Goal: Understand process/instructions: Learn how to perform a task or action

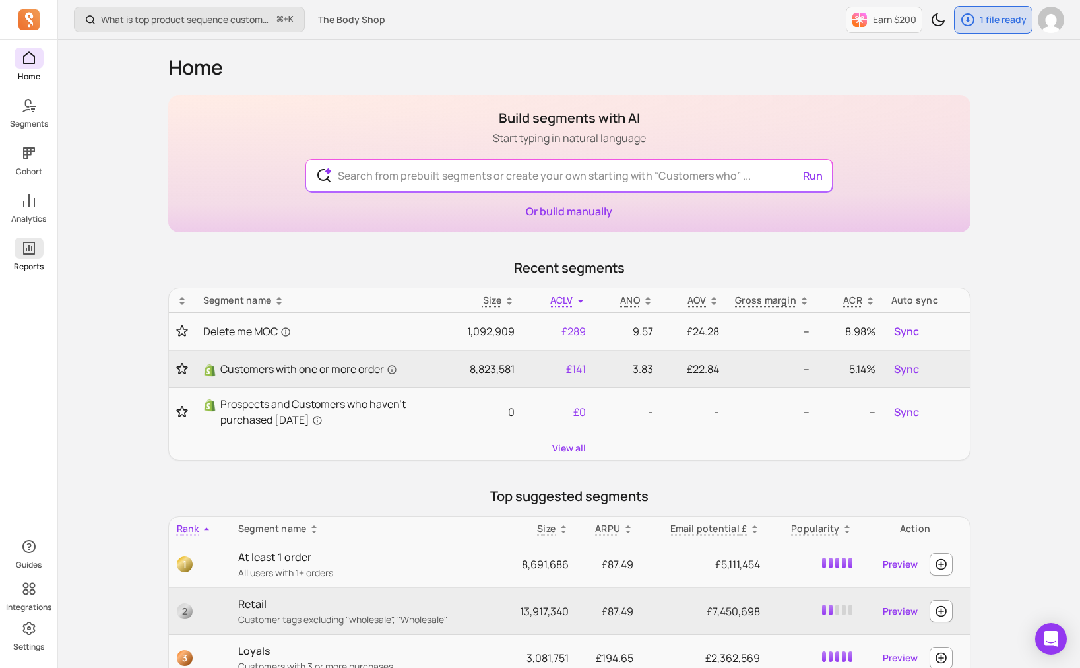
click at [36, 253] on icon at bounding box center [29, 248] width 16 height 16
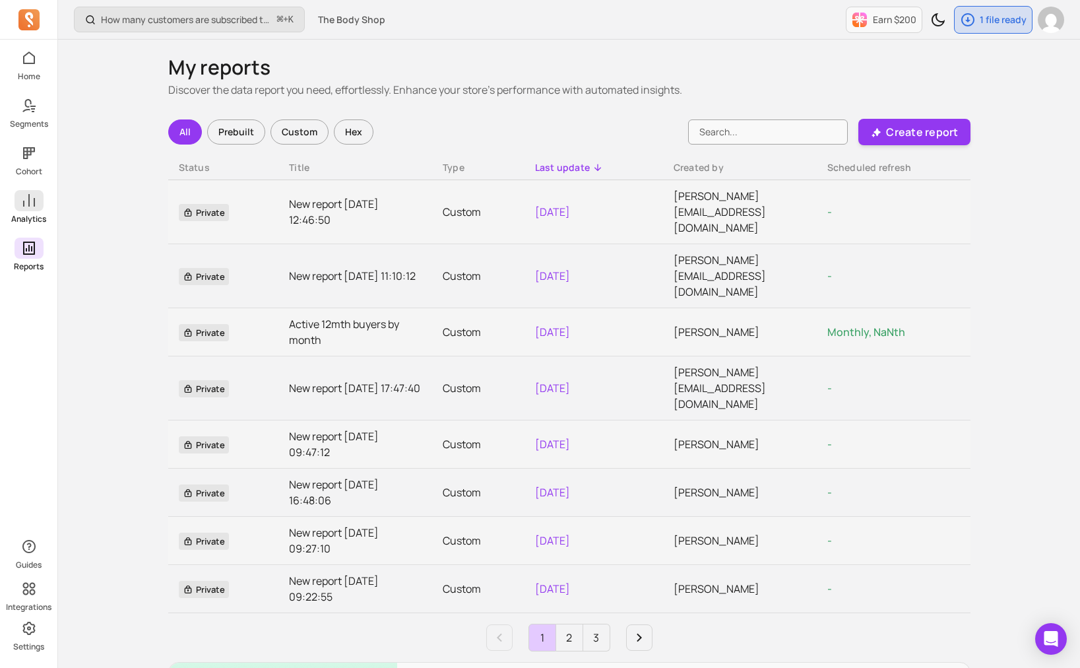
click at [25, 201] on icon at bounding box center [29, 201] width 16 height 16
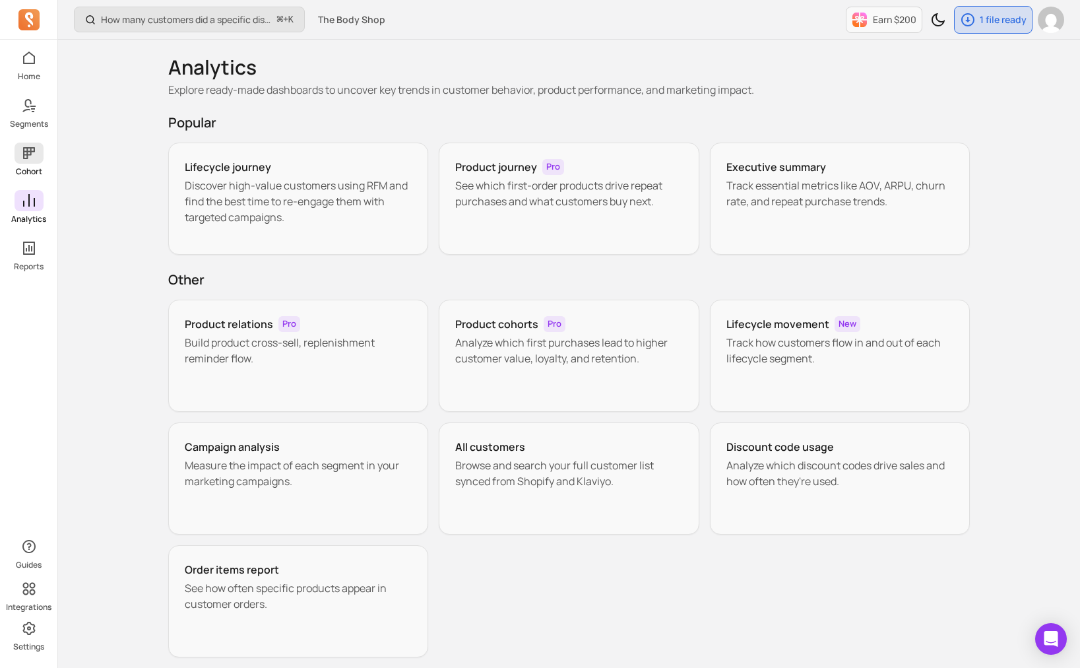
click at [26, 164] on link "Cohort" at bounding box center [28, 159] width 57 height 34
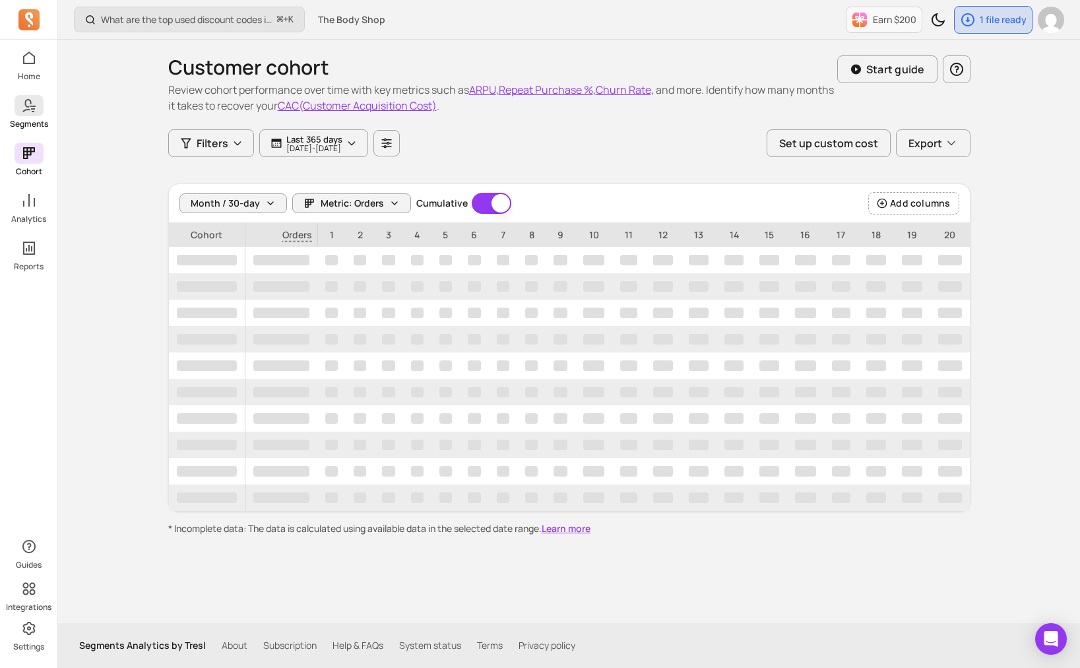
click at [24, 119] on p "Segments" at bounding box center [29, 124] width 38 height 11
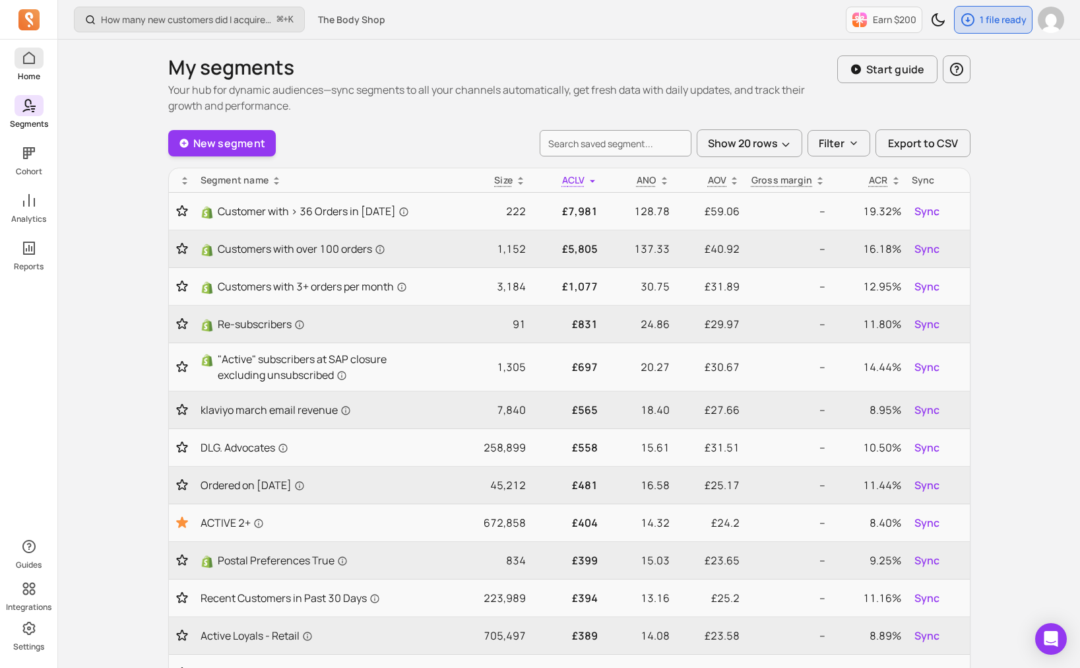
click at [34, 78] on p "Home" at bounding box center [29, 76] width 22 height 11
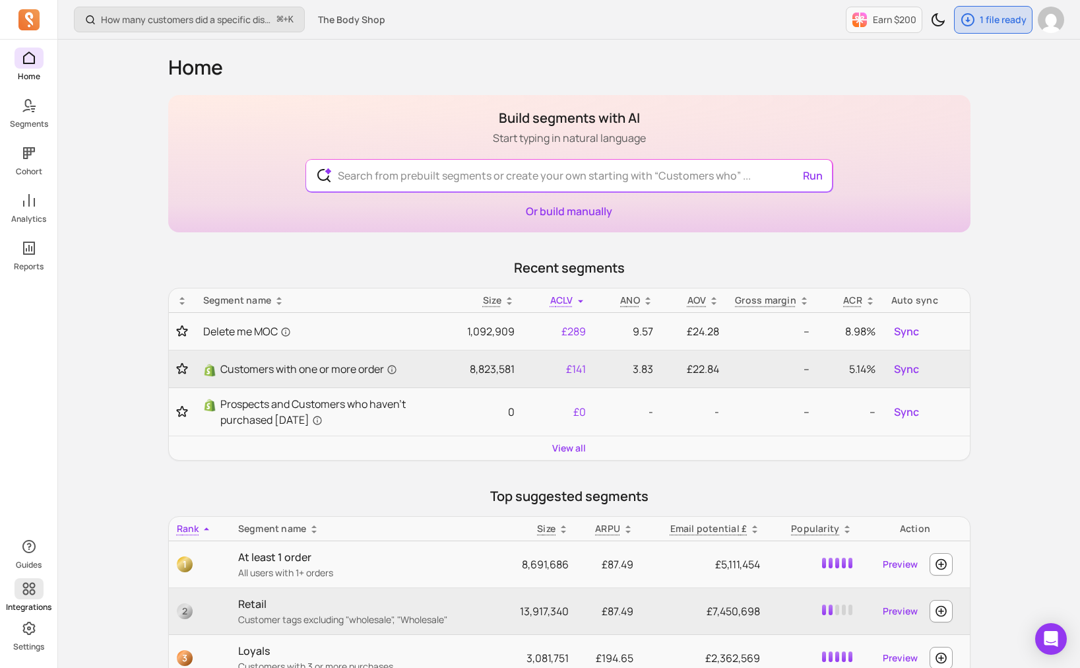
click at [21, 597] on span at bounding box center [29, 588] width 29 height 21
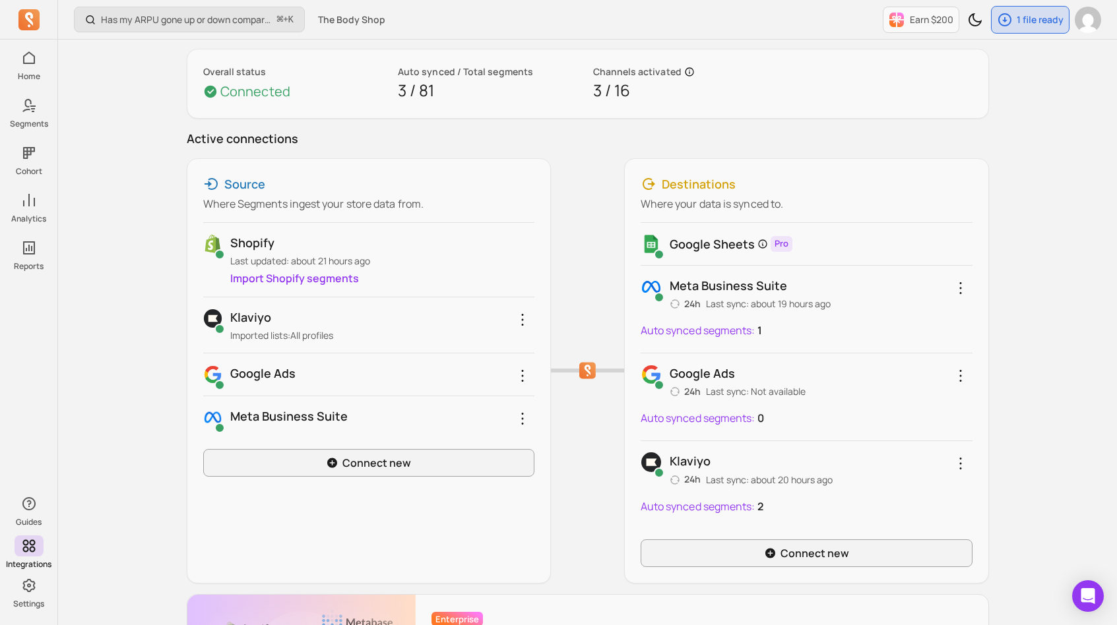
scroll to position [77, 0]
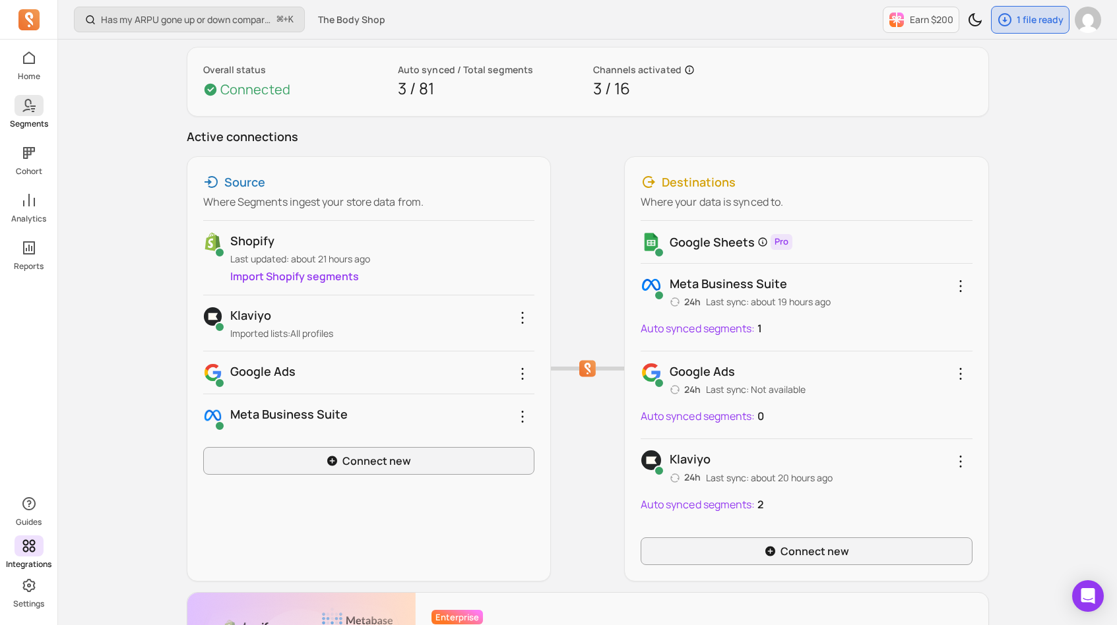
click at [28, 108] on icon at bounding box center [29, 106] width 16 height 16
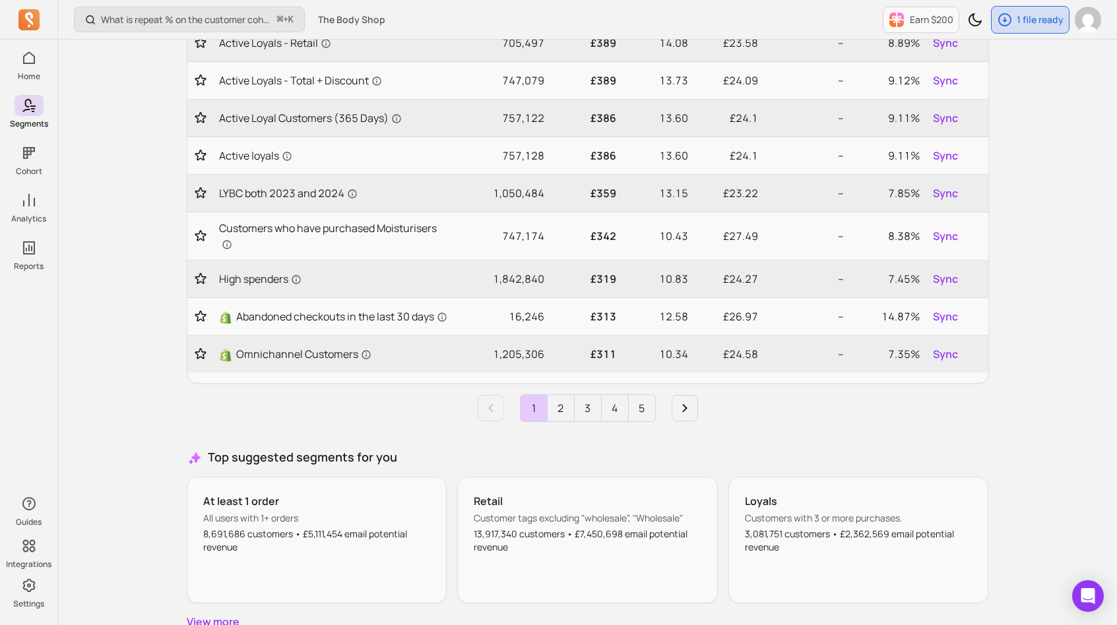
scroll to position [668, 0]
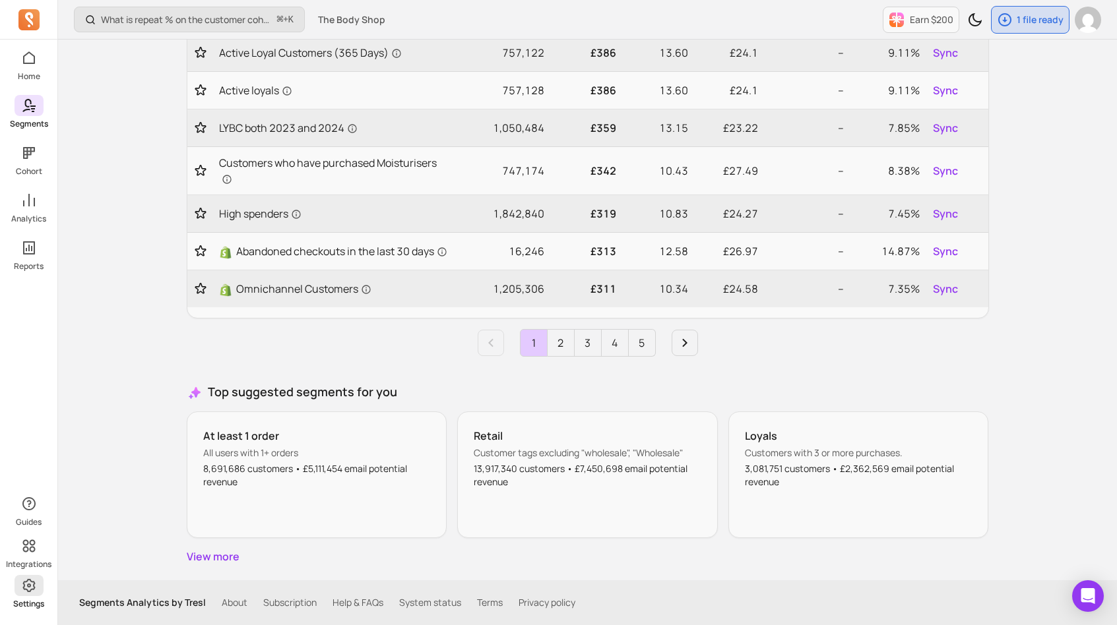
click at [42, 597] on link "Settings" at bounding box center [28, 592] width 57 height 34
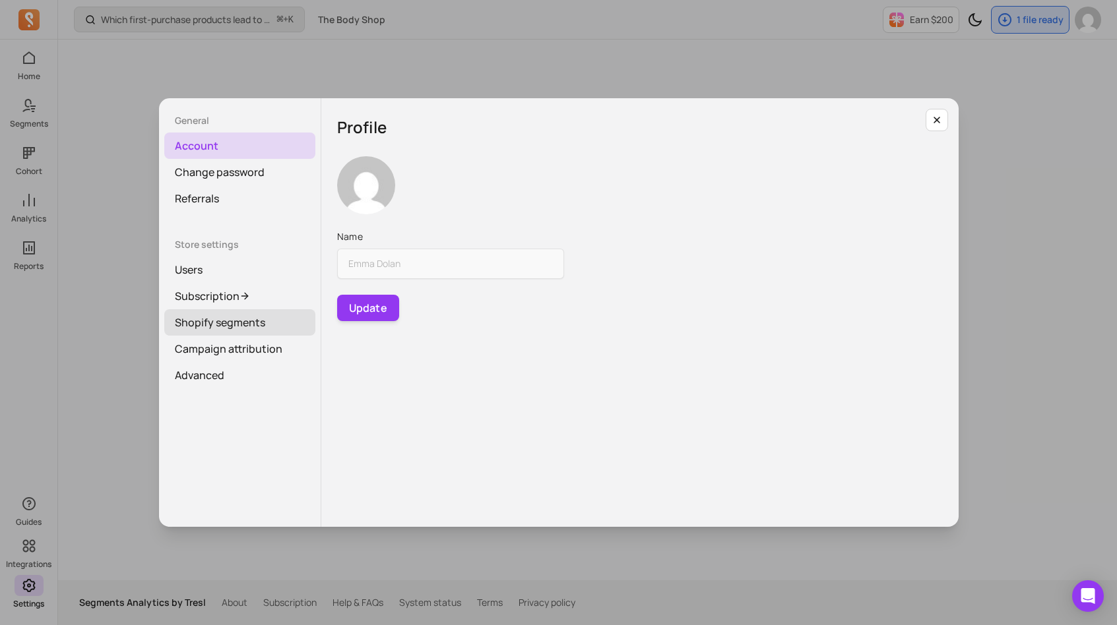
click at [212, 314] on link "Shopify segments" at bounding box center [239, 322] width 151 height 26
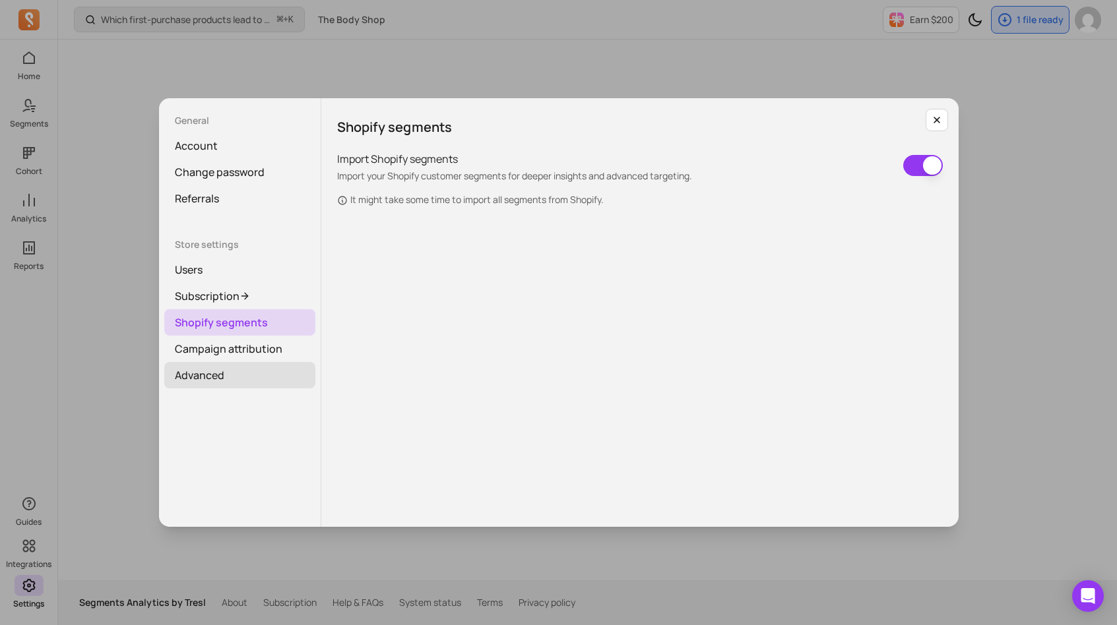
click at [203, 377] on link "Advanced" at bounding box center [239, 375] width 151 height 26
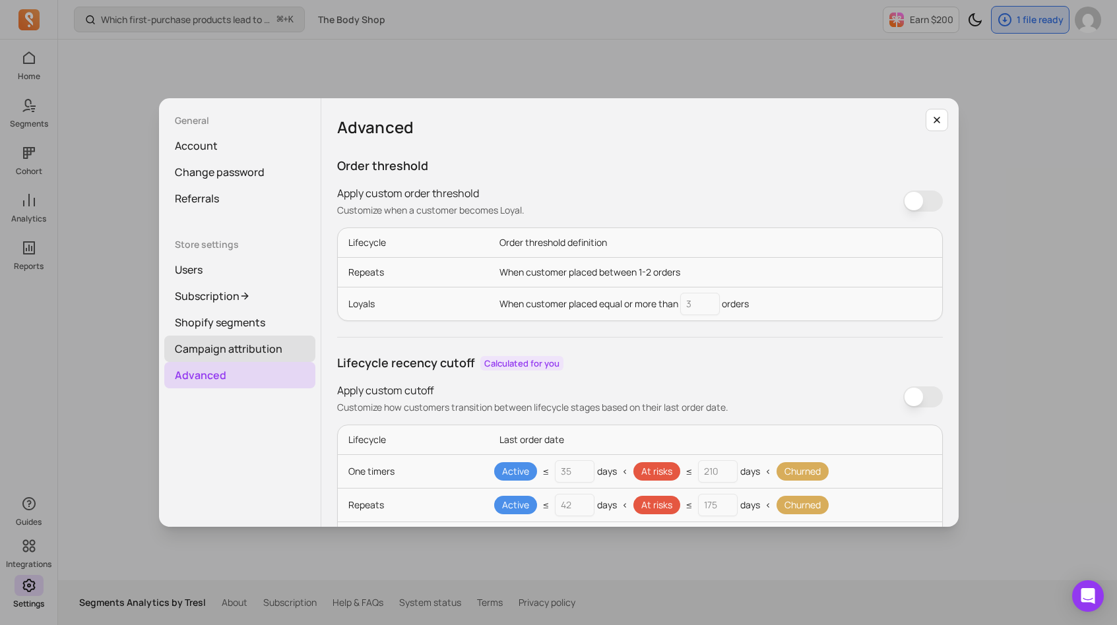
click at [198, 359] on link "Campaign attribution" at bounding box center [239, 349] width 151 height 26
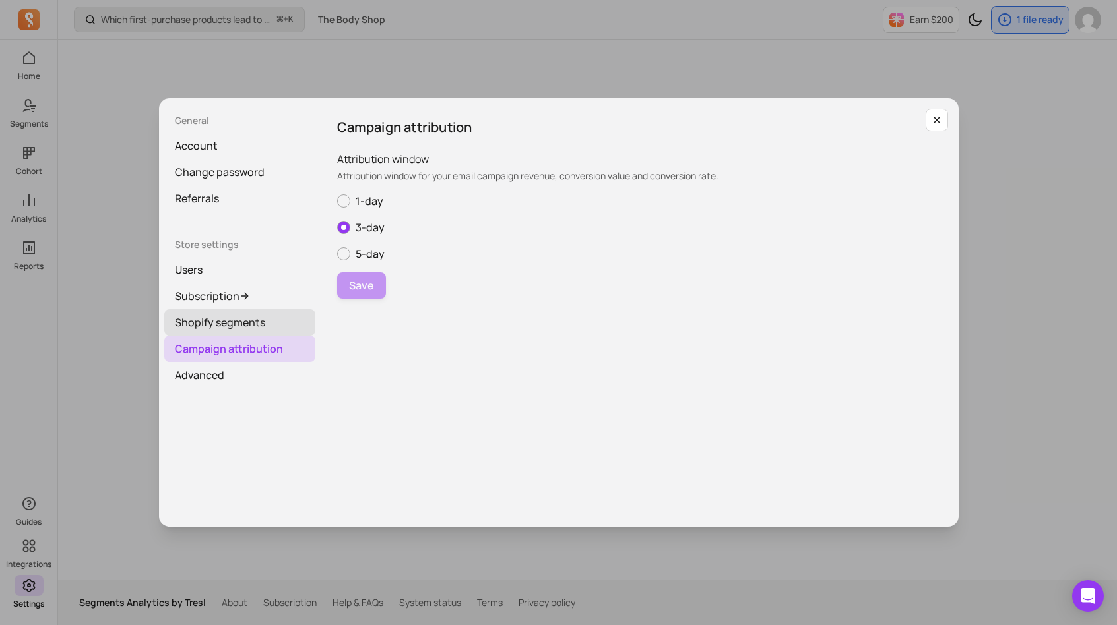
click at [210, 328] on link "Shopify segments" at bounding box center [239, 322] width 151 height 26
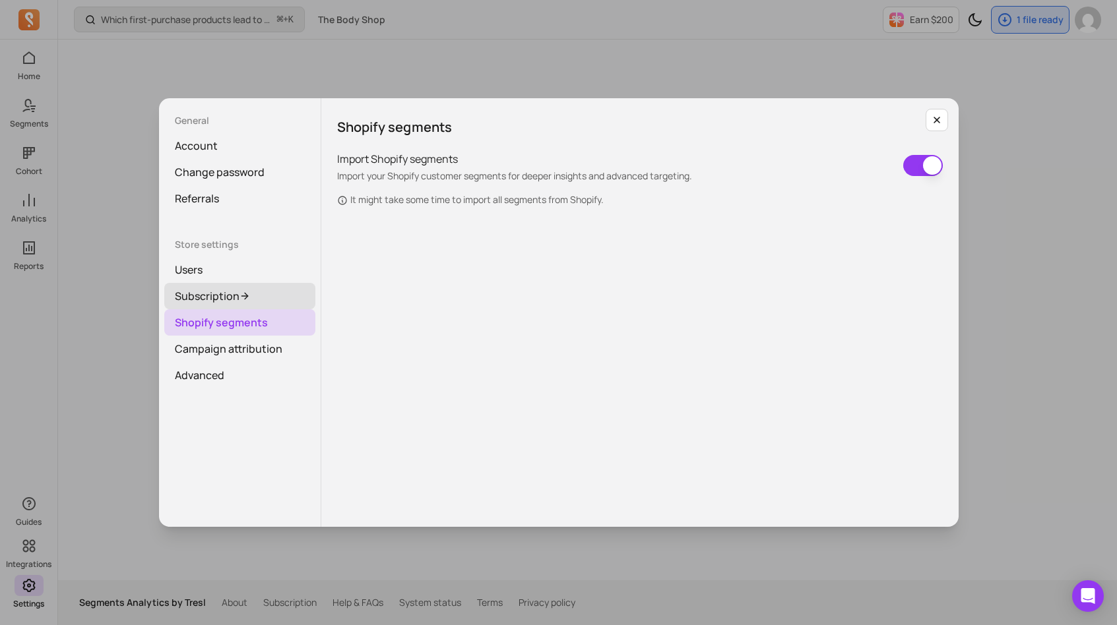
click at [213, 297] on link "Subscription" at bounding box center [239, 296] width 151 height 26
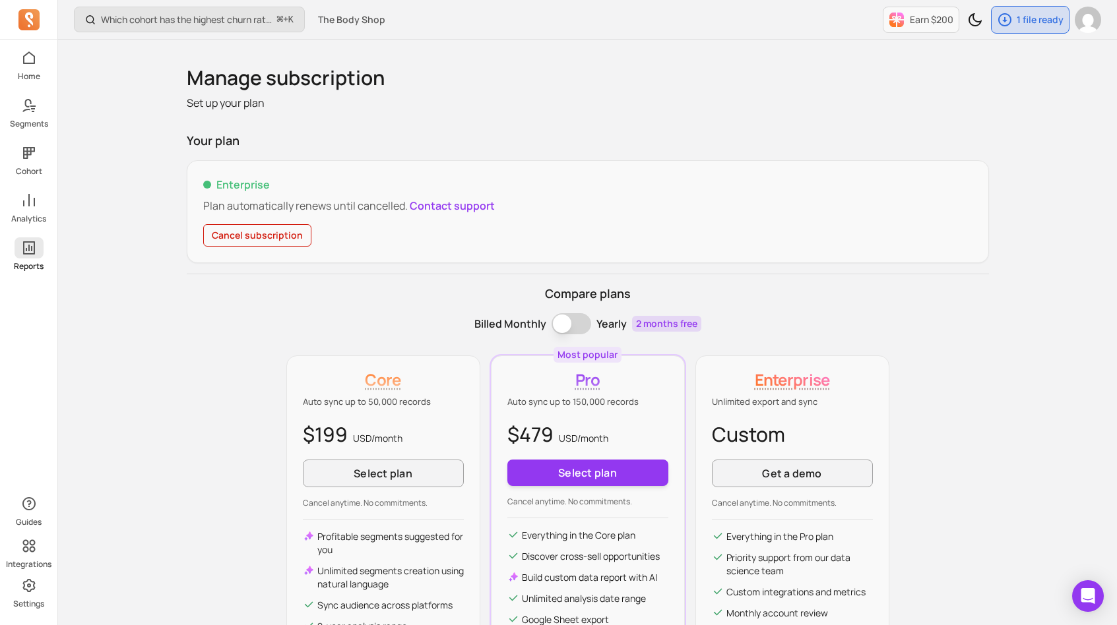
click at [33, 251] on icon at bounding box center [29, 247] width 12 height 13
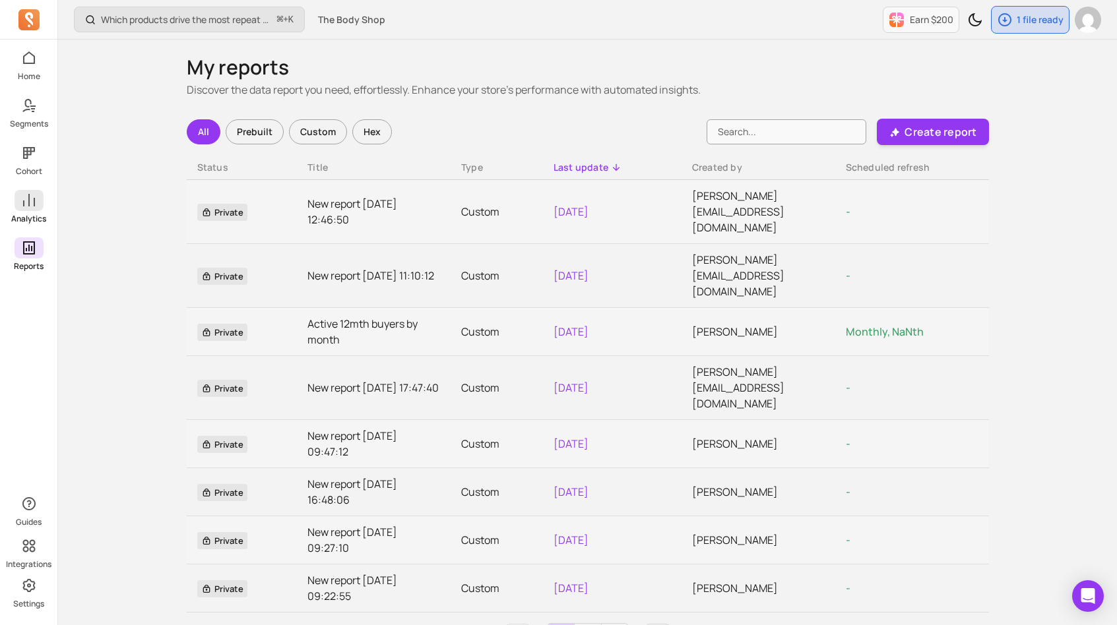
click at [40, 210] on span at bounding box center [29, 200] width 29 height 21
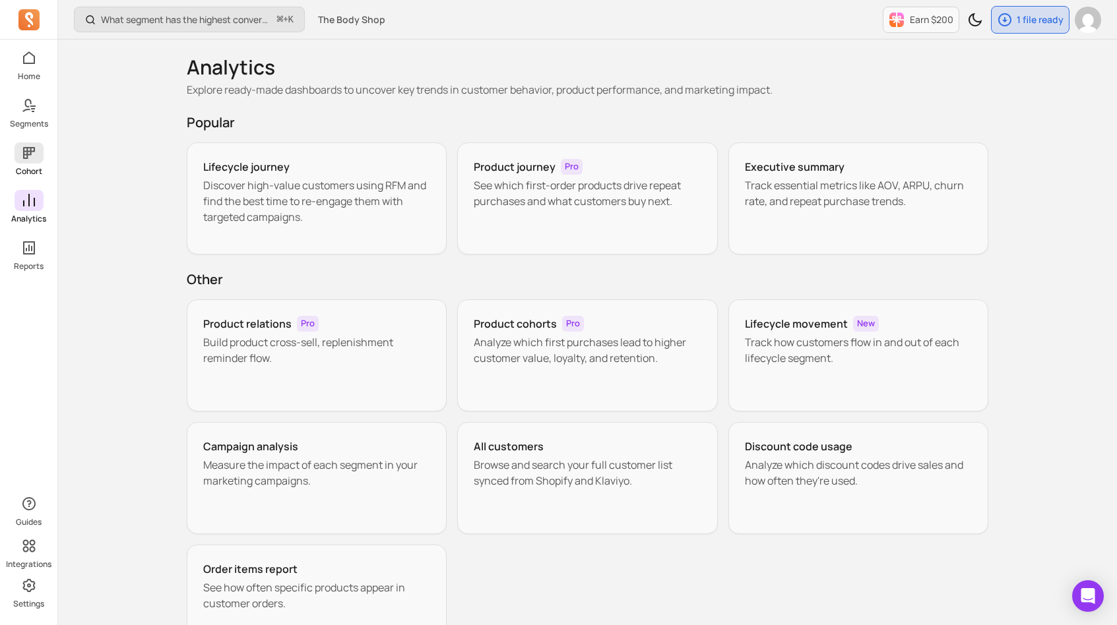
click at [35, 155] on icon at bounding box center [29, 153] width 16 height 16
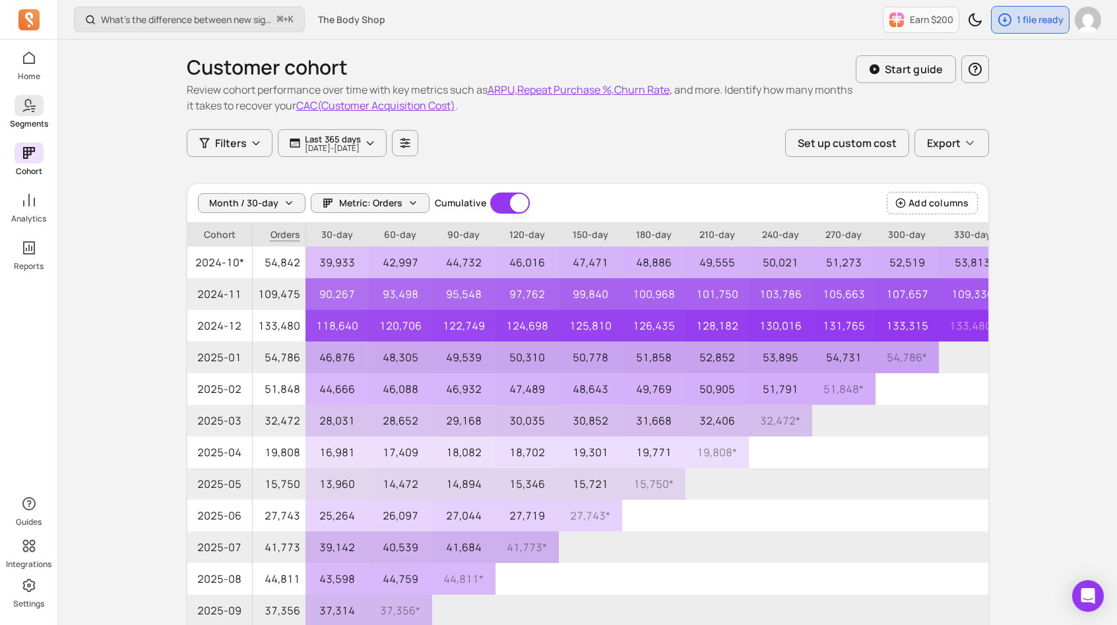
click at [39, 106] on span at bounding box center [29, 105] width 29 height 21
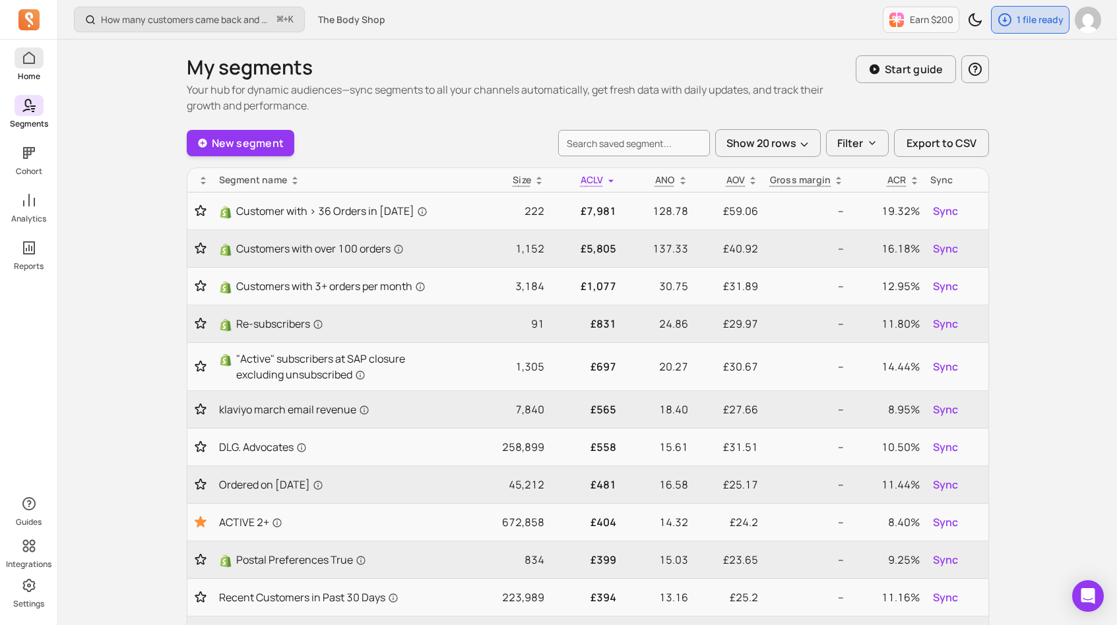
click at [33, 66] on span at bounding box center [29, 57] width 29 height 21
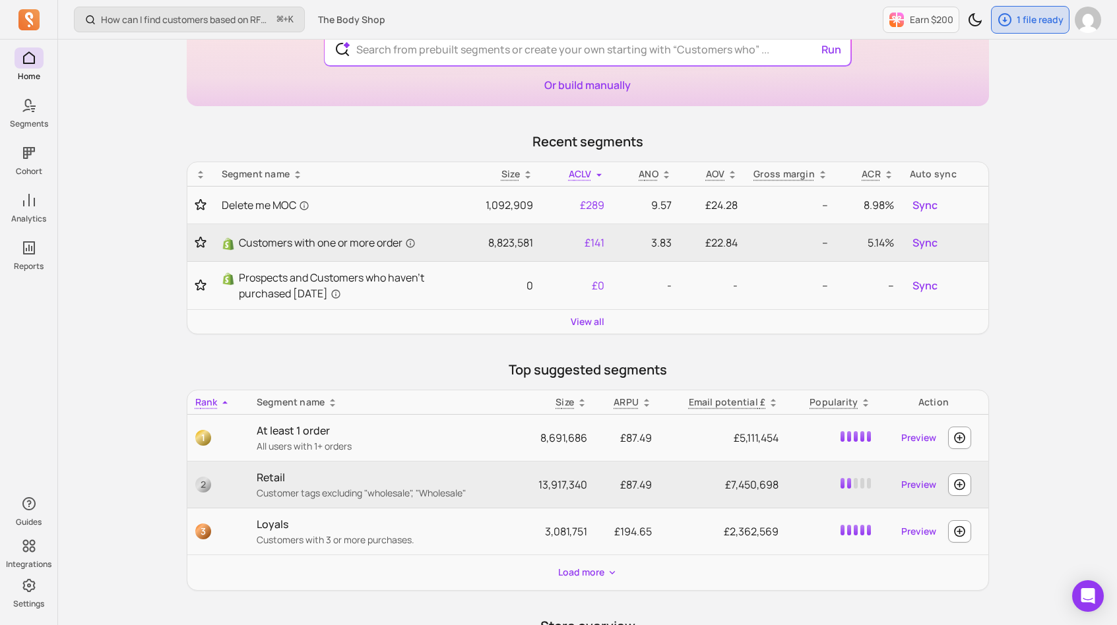
scroll to position [127, 0]
click at [1079, 17] on img "button" at bounding box center [1088, 20] width 26 height 26
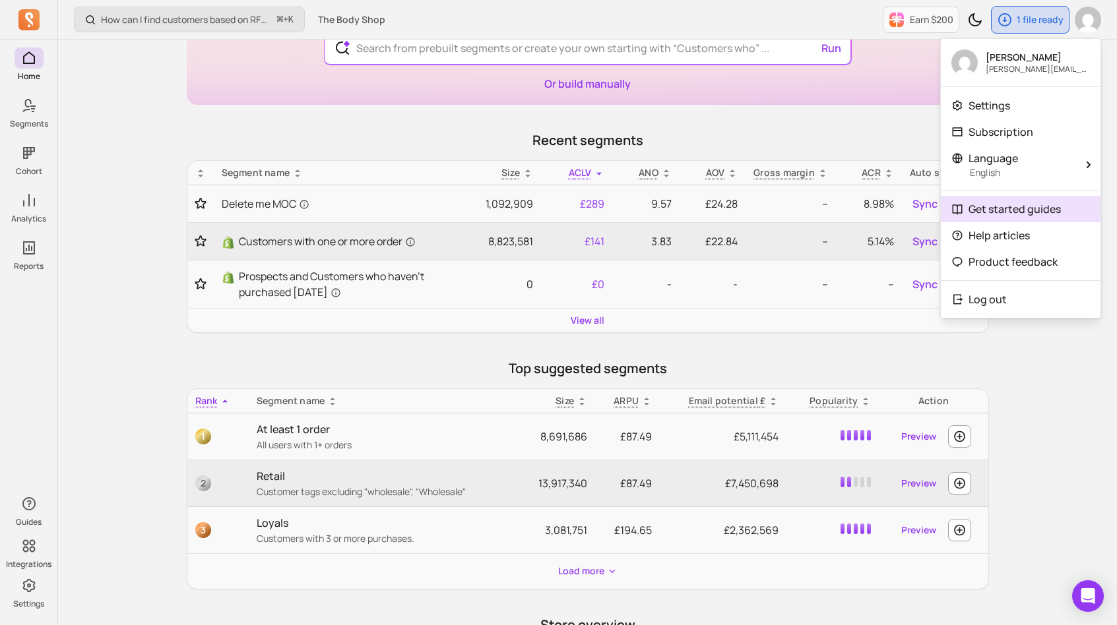
click at [999, 212] on p "Get started guides" at bounding box center [1014, 209] width 92 height 16
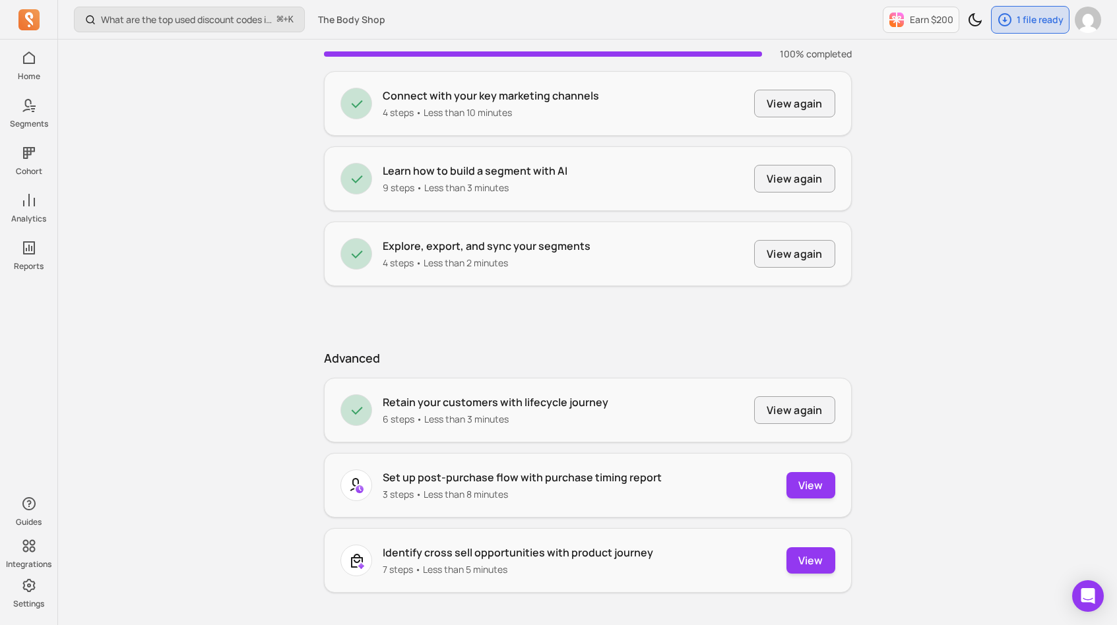
scroll to position [78, 0]
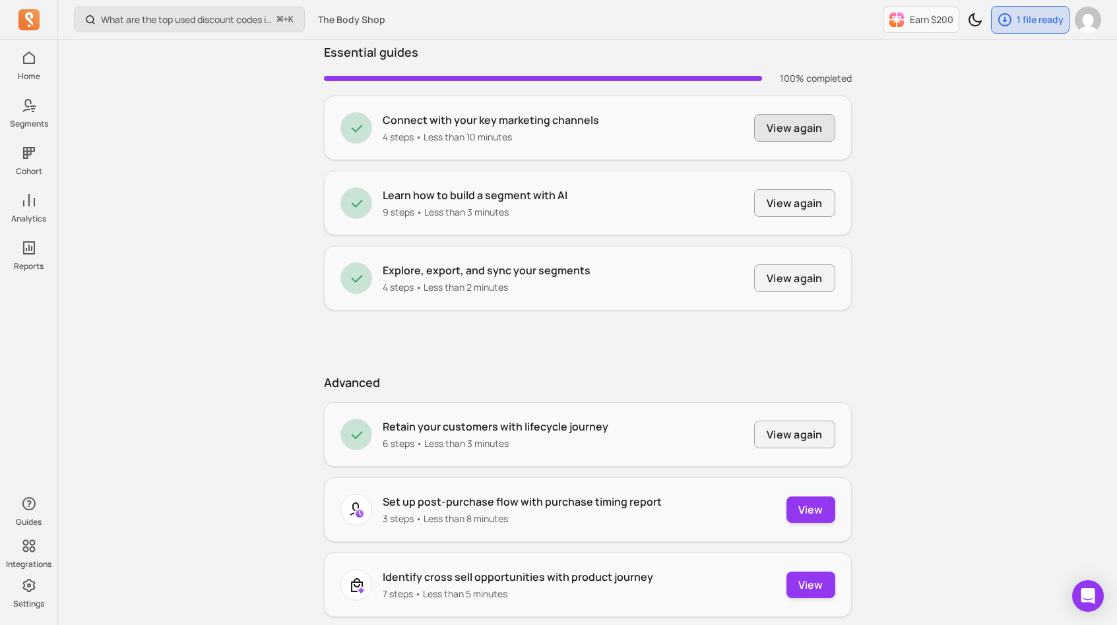
click at [795, 132] on button "View again" at bounding box center [794, 128] width 80 height 28
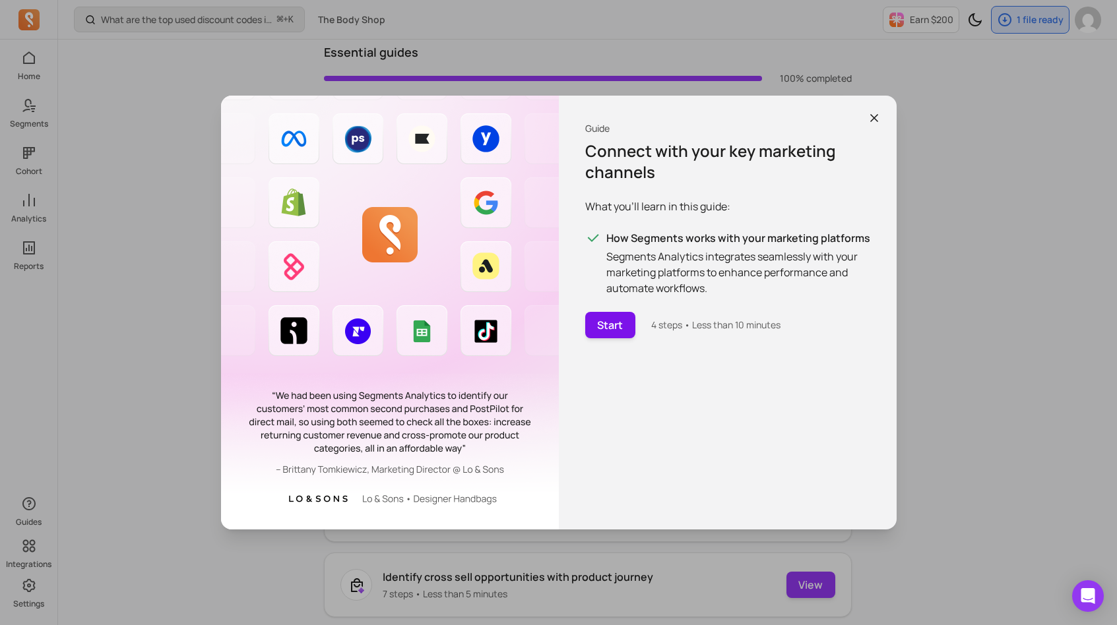
click at [606, 334] on button "Start" at bounding box center [610, 325] width 50 height 26
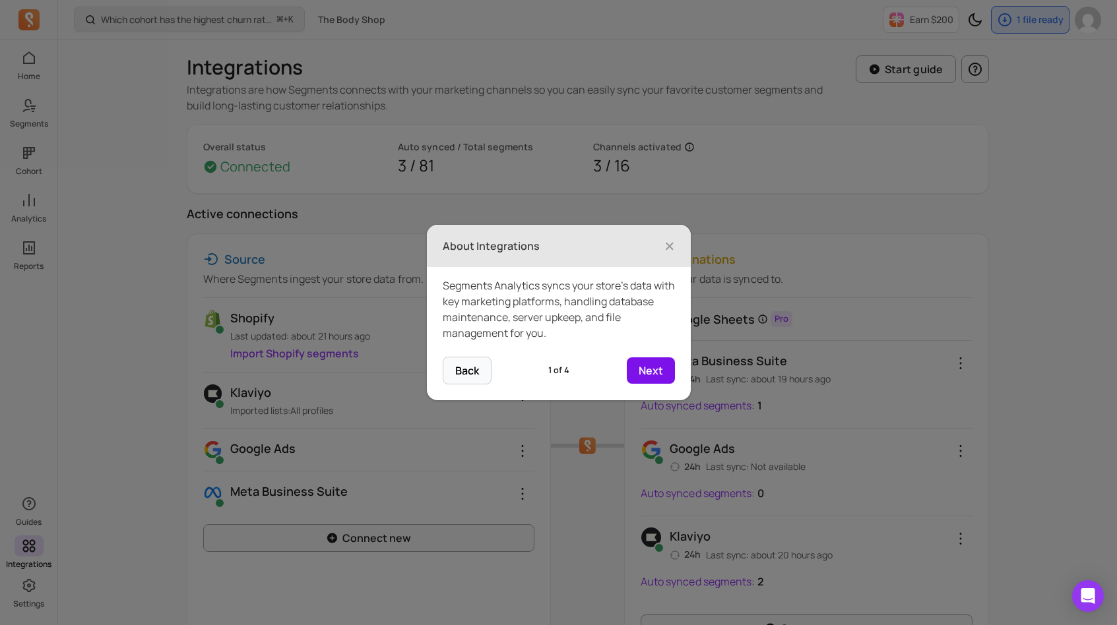
click at [672, 371] on button "Next" at bounding box center [651, 371] width 48 height 26
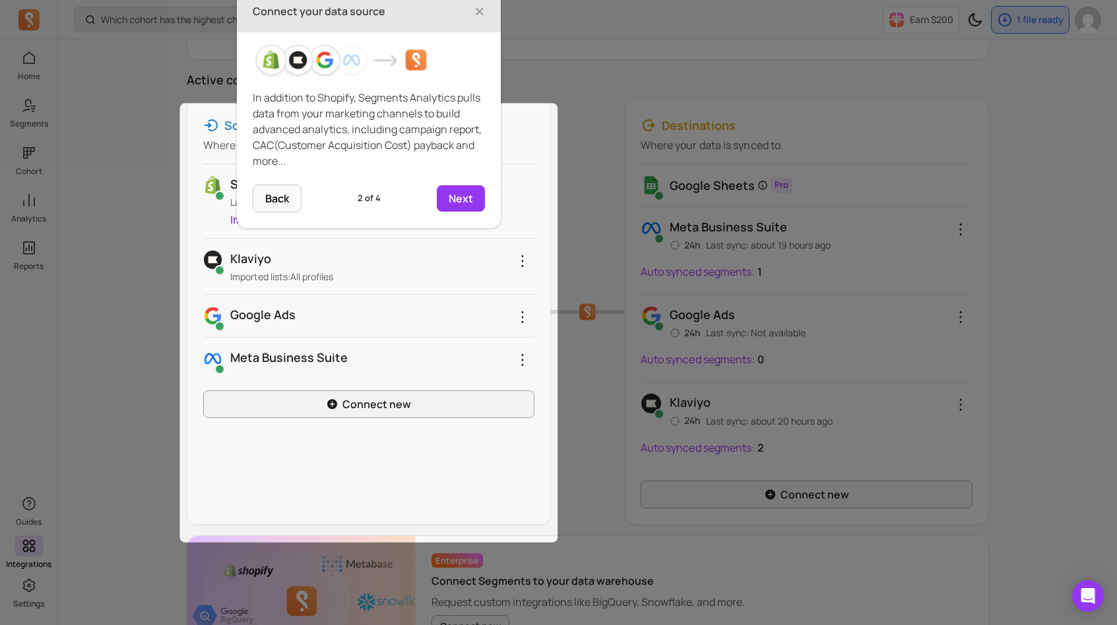
scroll to position [135, 0]
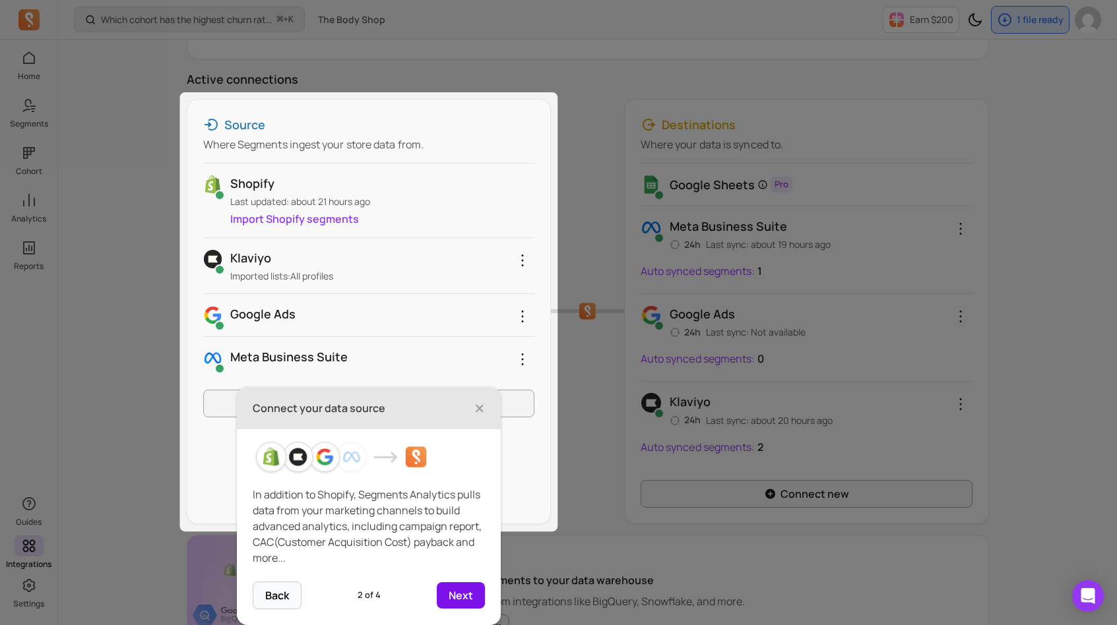
click at [468, 598] on button "Next" at bounding box center [461, 595] width 48 height 26
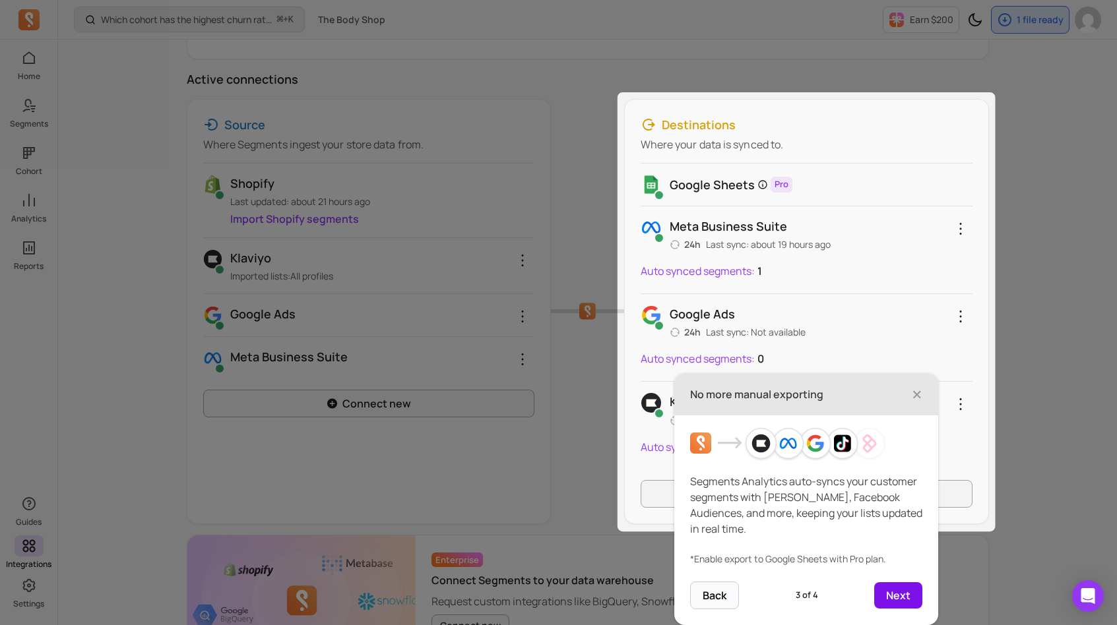
click at [900, 600] on button "Next" at bounding box center [898, 595] width 48 height 26
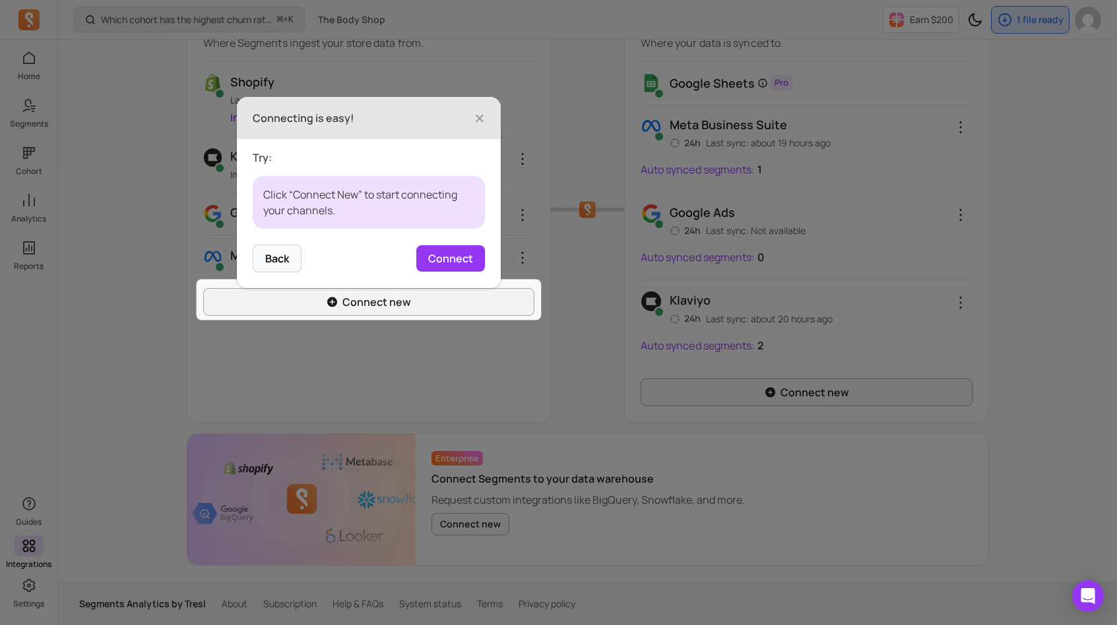
scroll to position [238, 0]
click at [480, 115] on span "×" at bounding box center [479, 116] width 11 height 29
